Goal: Navigation & Orientation: Understand site structure

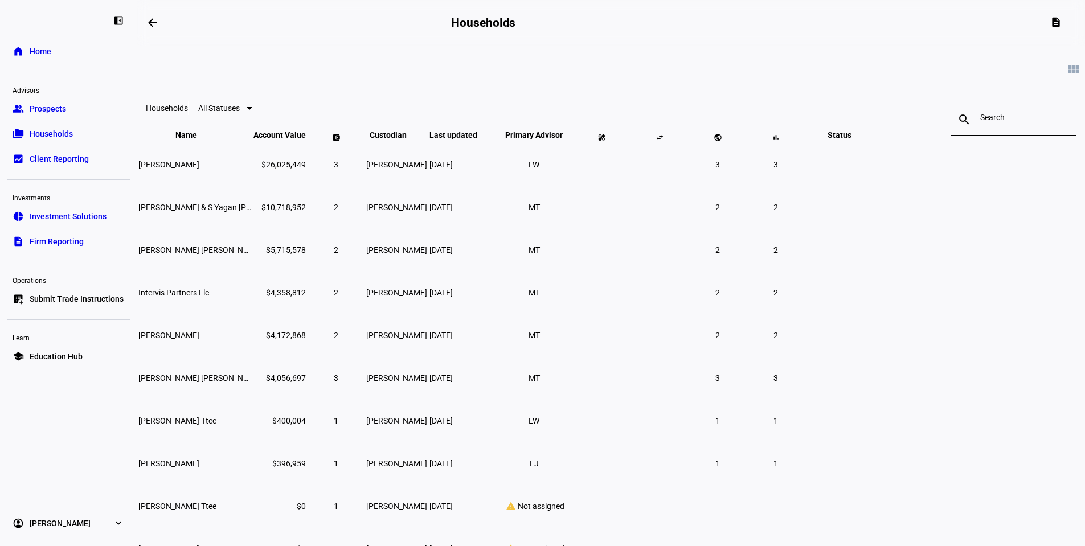
click at [47, 113] on span "Prospects" at bounding box center [48, 108] width 36 height 11
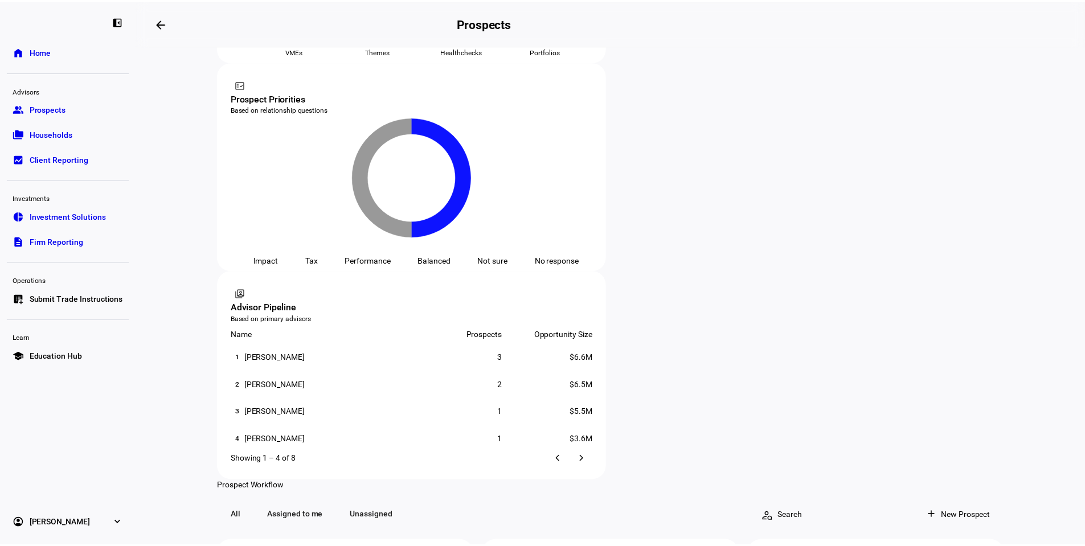
scroll to position [456, 0]
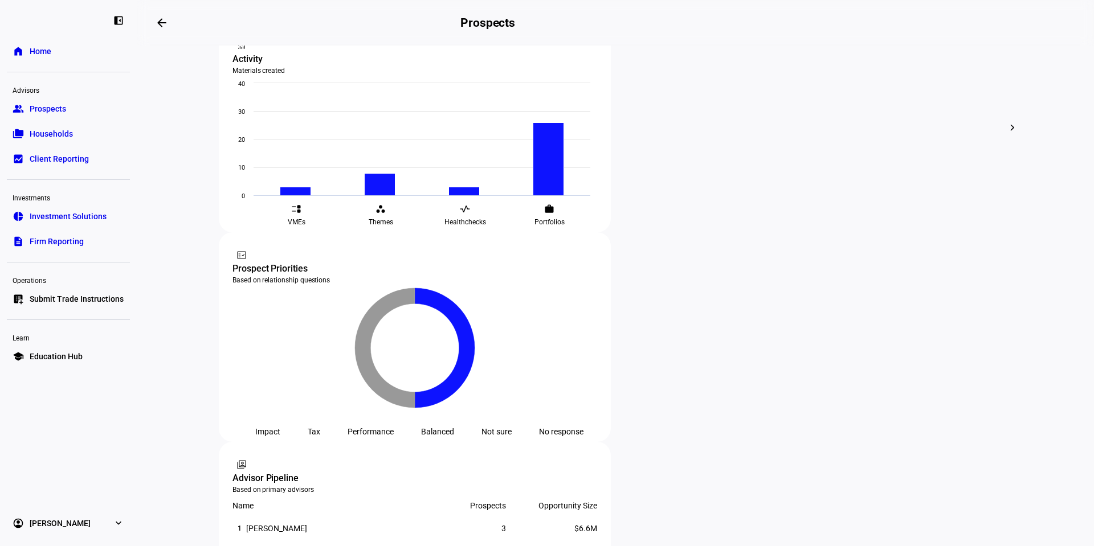
click at [66, 122] on link "folder_copy Households" at bounding box center [68, 133] width 123 height 23
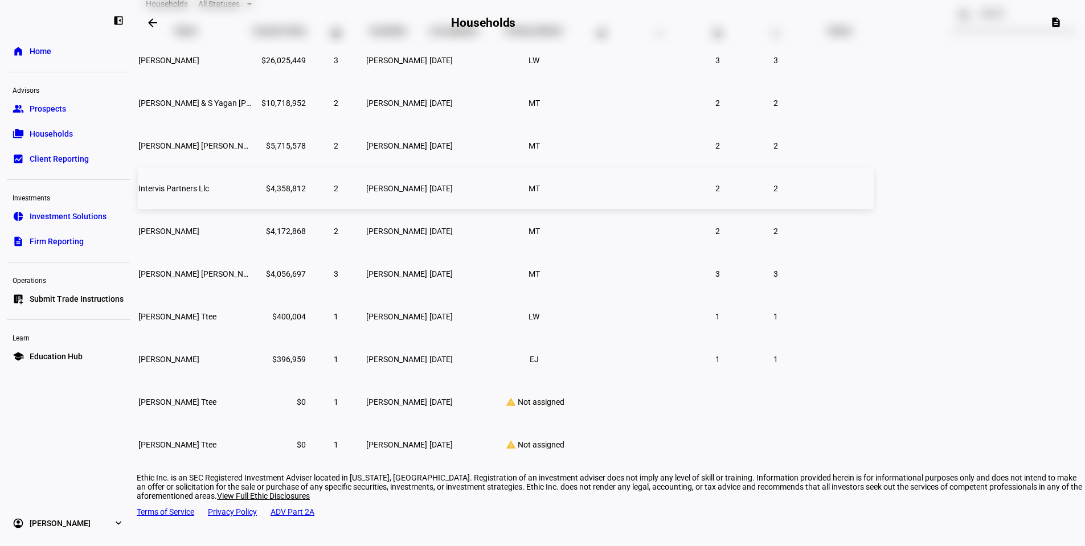
scroll to position [117, 0]
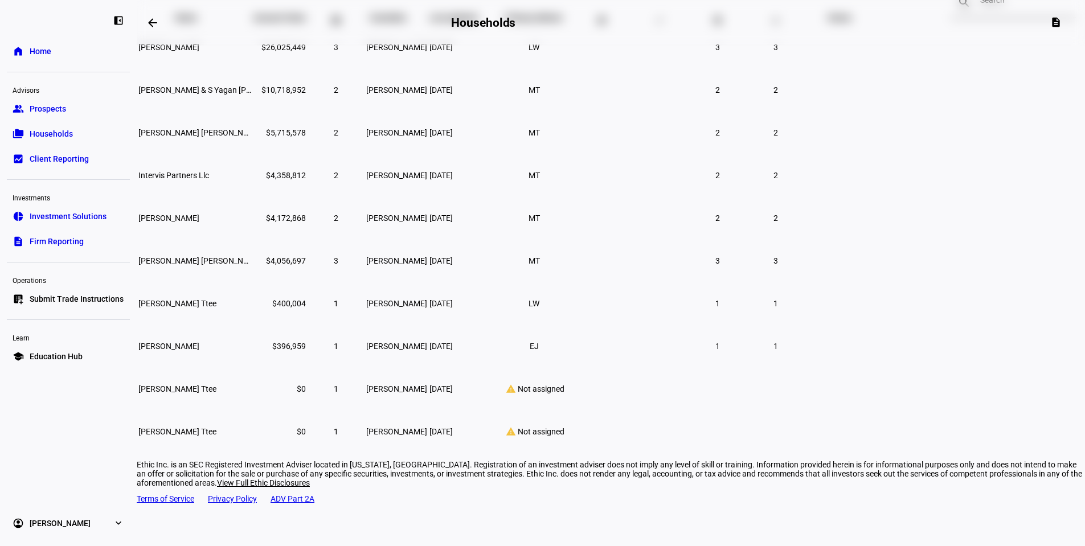
click at [80, 240] on span "Firm Reporting" at bounding box center [57, 241] width 54 height 11
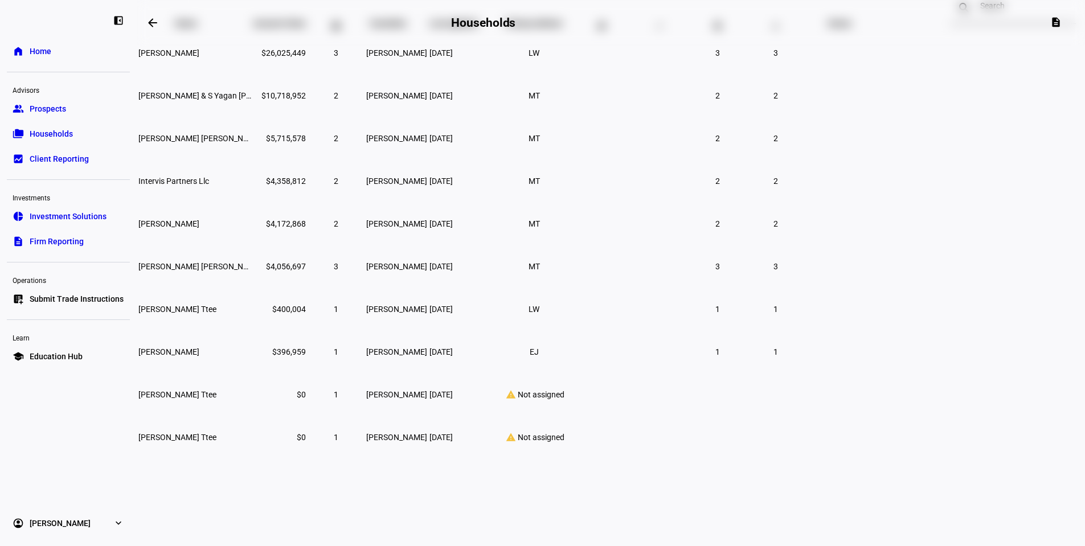
scroll to position [40, 0]
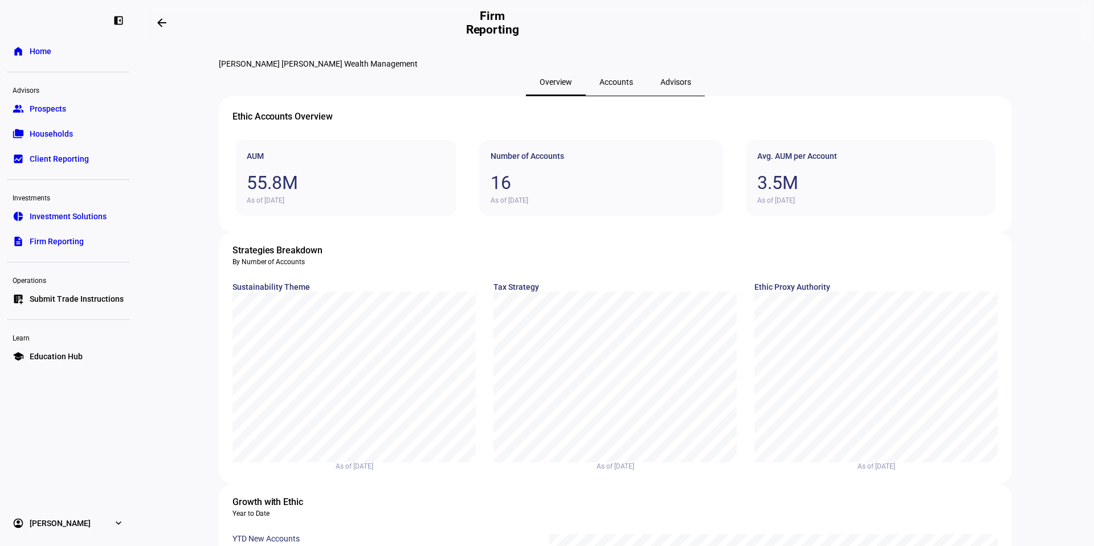
click at [605, 96] on span "Accounts" at bounding box center [616, 81] width 34 height 27
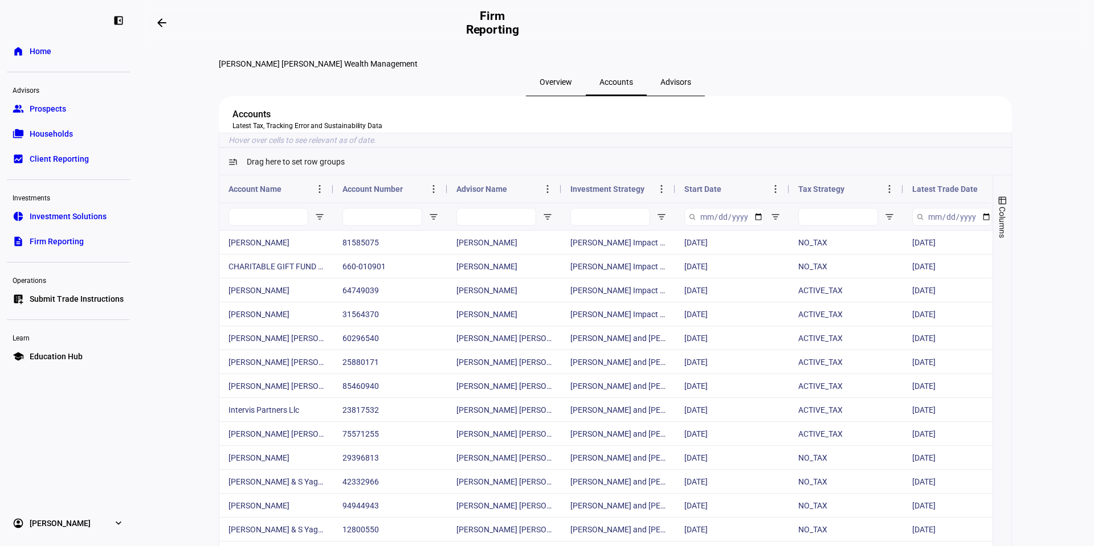
click at [664, 86] on span "Advisors" at bounding box center [675, 82] width 31 height 8
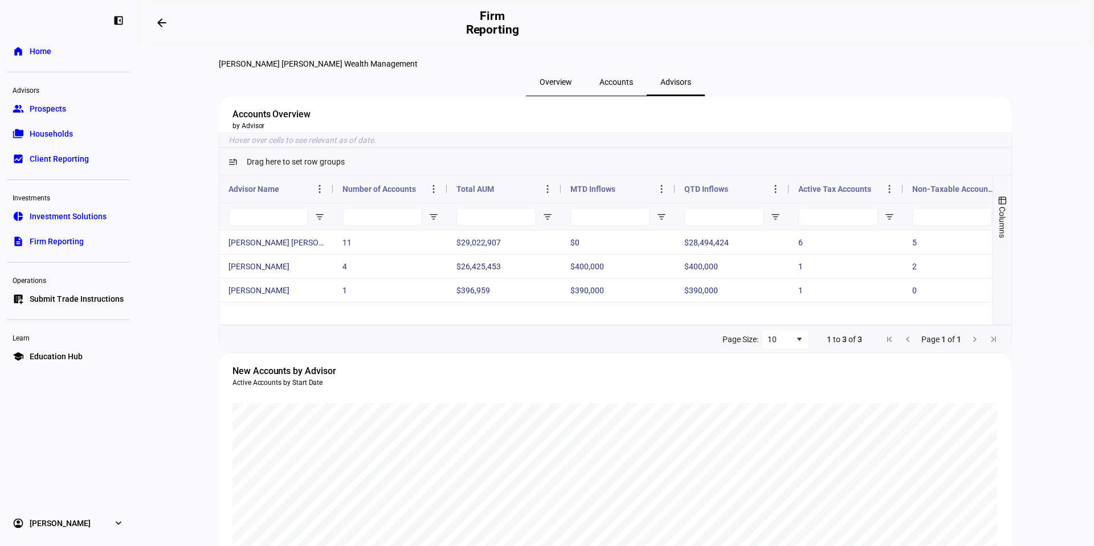
click at [547, 86] on span "Overview" at bounding box center [555, 82] width 32 height 8
